Goal: Information Seeking & Learning: Learn about a topic

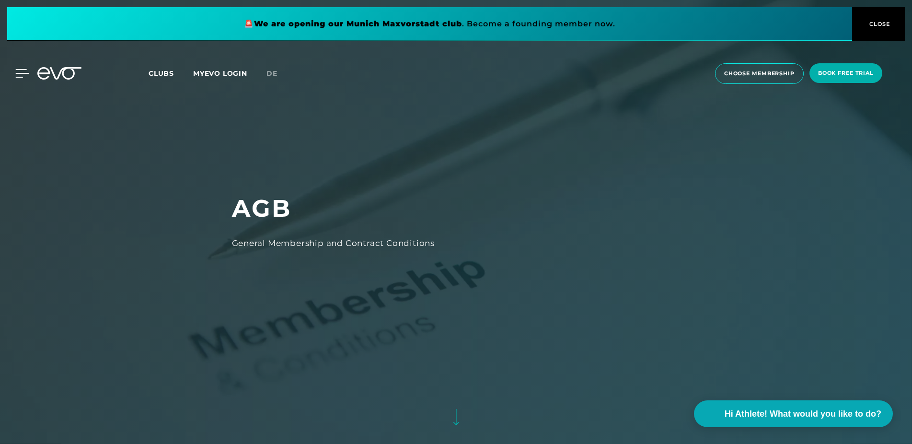
click at [21, 73] on icon at bounding box center [22, 74] width 13 height 8
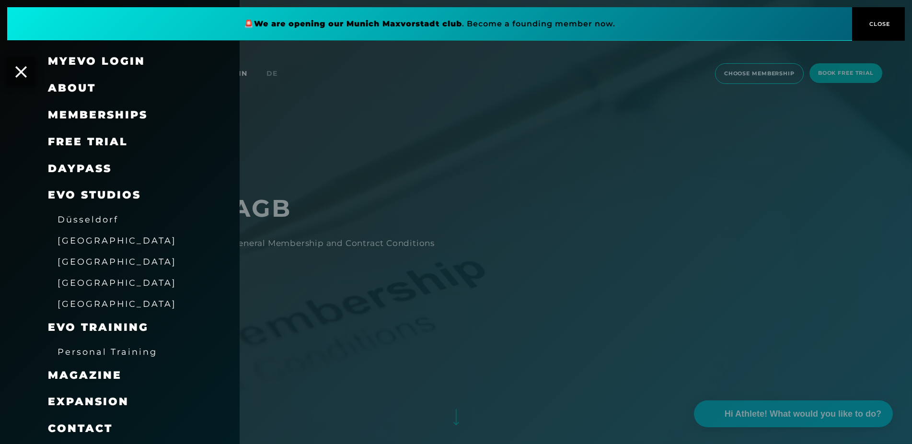
scroll to position [40, 0]
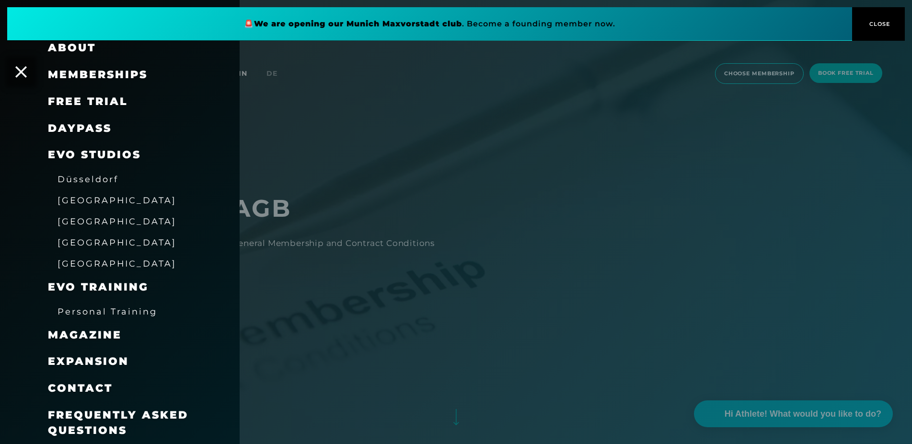
click at [134, 417] on span "Frequently asked questions" at bounding box center [118, 422] width 140 height 28
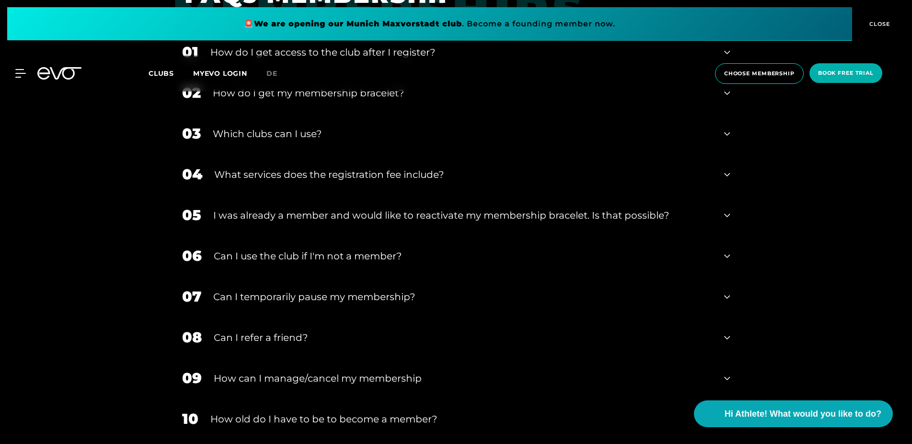
scroll to position [391, 0]
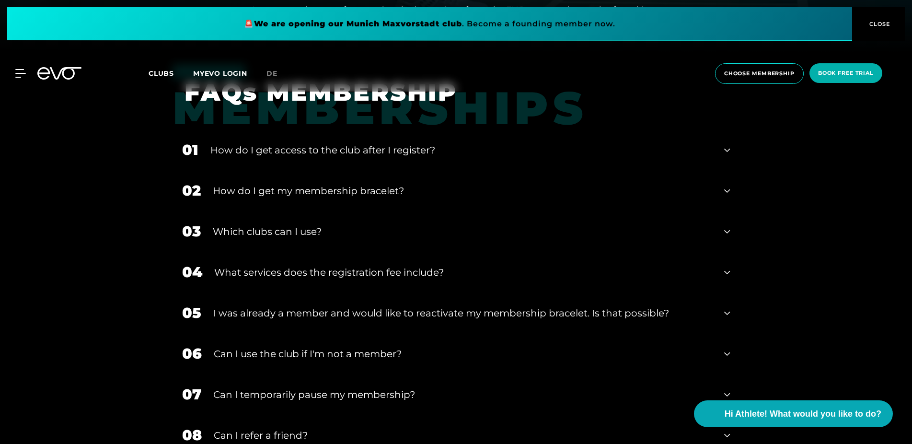
click at [390, 350] on div "Can I use the club if I'm not a member?" at bounding box center [463, 354] width 499 height 14
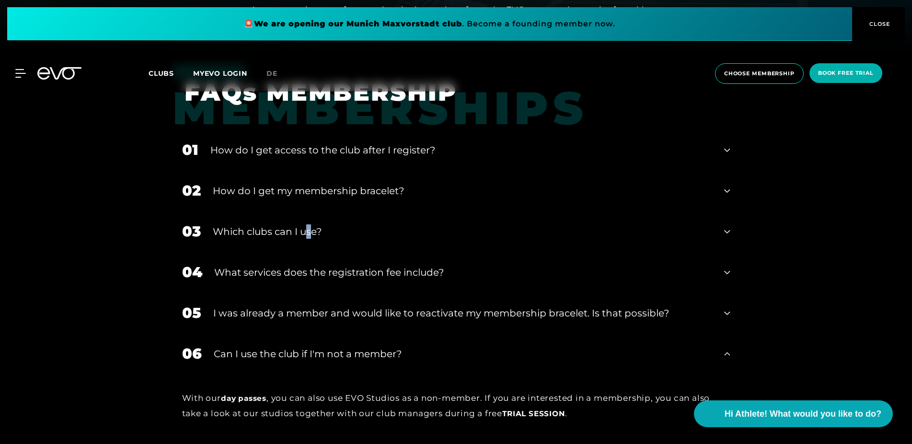
click at [309, 232] on div "Which clubs can I use?" at bounding box center [463, 231] width 500 height 14
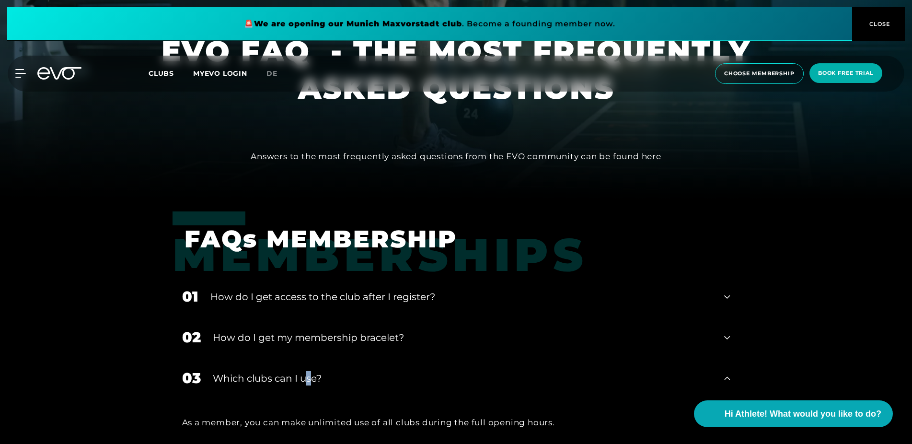
scroll to position [0, 0]
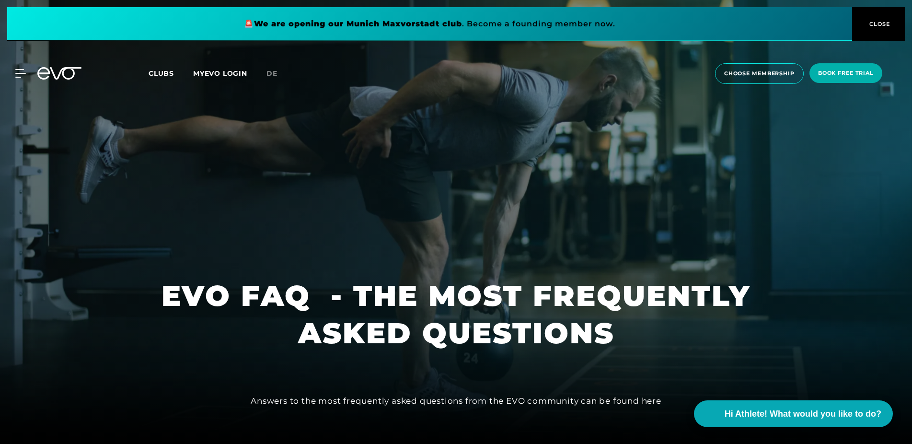
click at [166, 75] on span "Clubs" at bounding box center [161, 73] width 25 height 9
